Goal: Find specific page/section: Locate a particular part of the current website

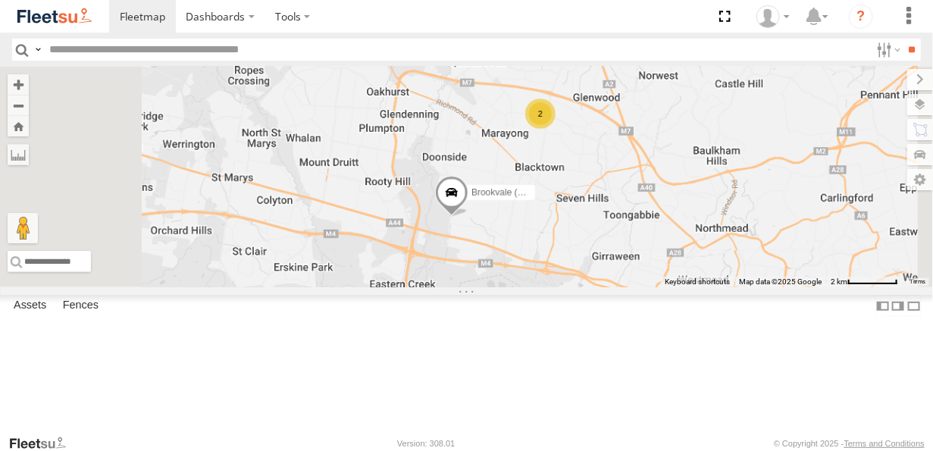
click at [0, 0] on div "SPARE (T04)" at bounding box center [0, 0] width 0 height 0
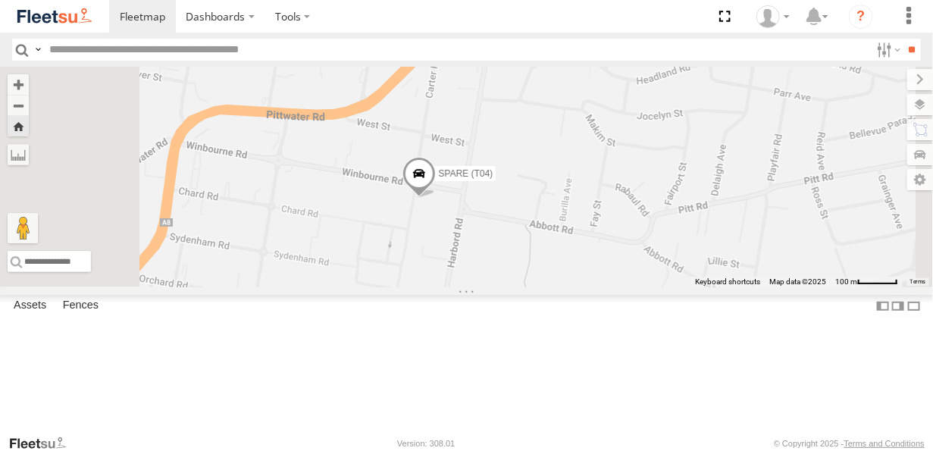
click at [435, 198] on span at bounding box center [418, 177] width 33 height 41
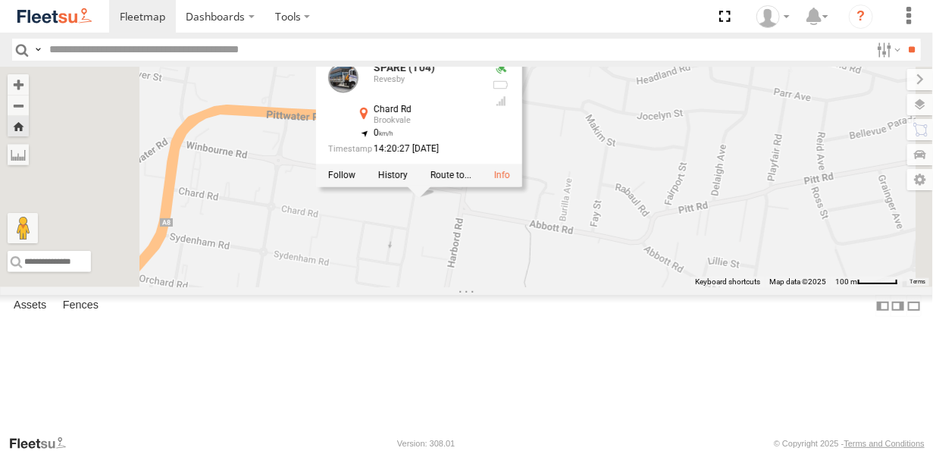
click at [0, 0] on div at bounding box center [0, 0] width 0 height 0
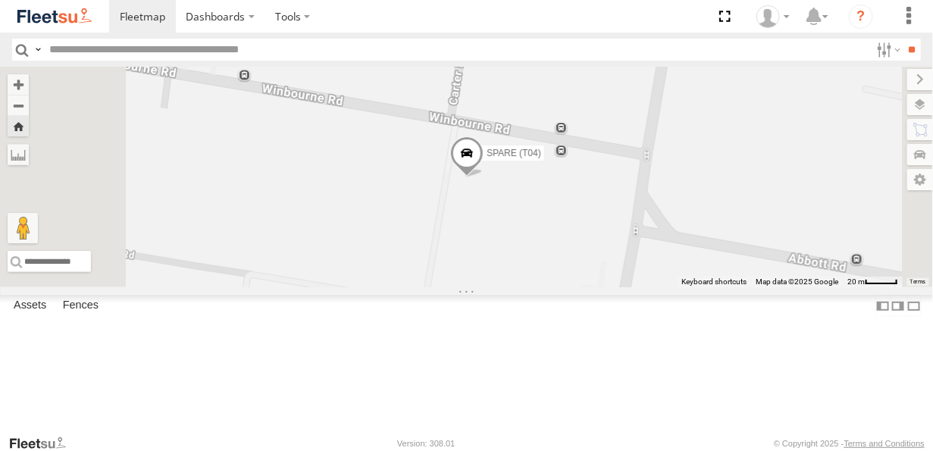
click at [0, 0] on div at bounding box center [0, 0] width 0 height 0
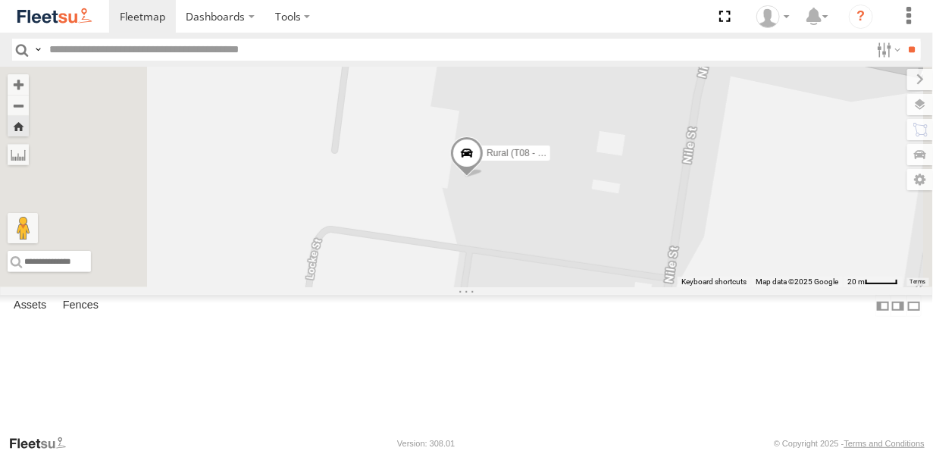
click at [0, 0] on div "Rural (T08 - [PERSON_NAME])" at bounding box center [0, 0] width 0 height 0
click at [0, 0] on div "SPARE (T04)" at bounding box center [0, 0] width 0 height 0
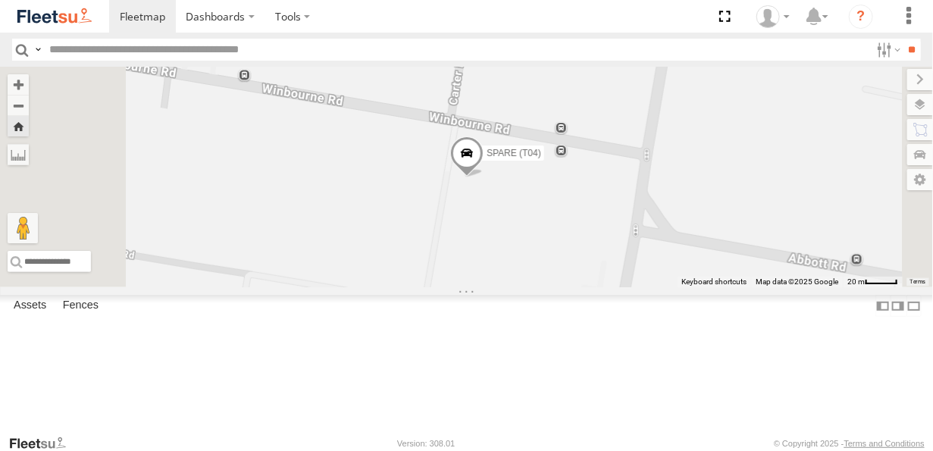
click at [483, 177] on span at bounding box center [466, 156] width 33 height 41
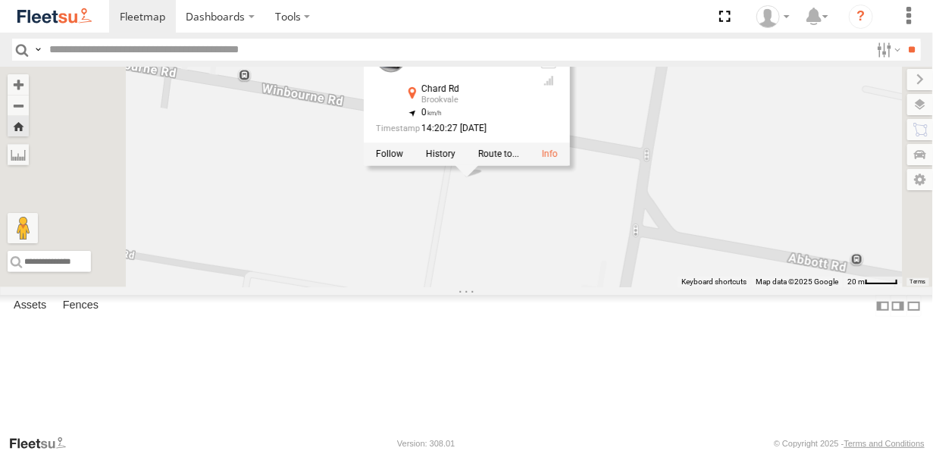
click at [630, 277] on div "SPARE (T04) SPARE (T04) [GEOGRAPHIC_DATA] -33.7632 , 151.27866 0 14:20:27 [DATE]" at bounding box center [466, 177] width 933 height 220
